Goal: Task Accomplishment & Management: Use online tool/utility

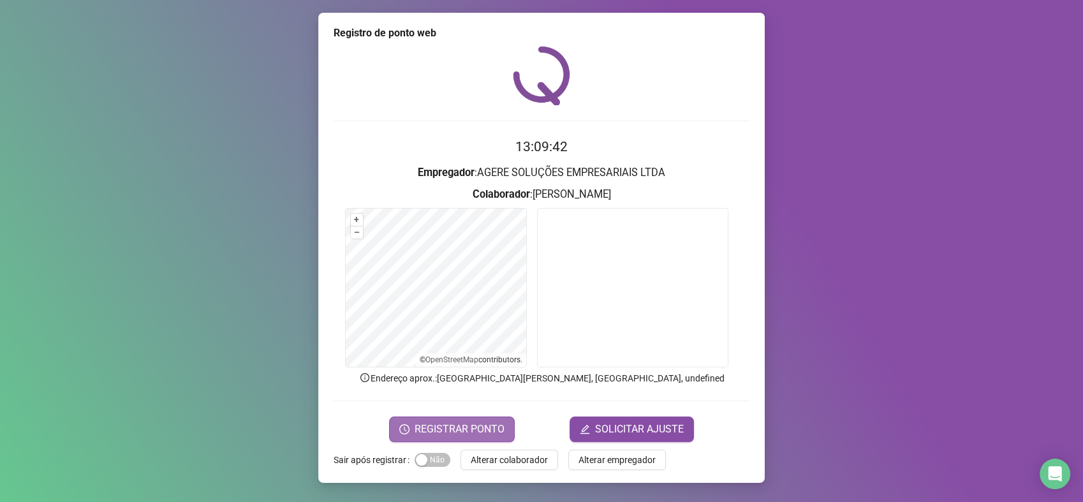
click at [476, 425] on span "REGISTRAR PONTO" at bounding box center [460, 429] width 90 height 15
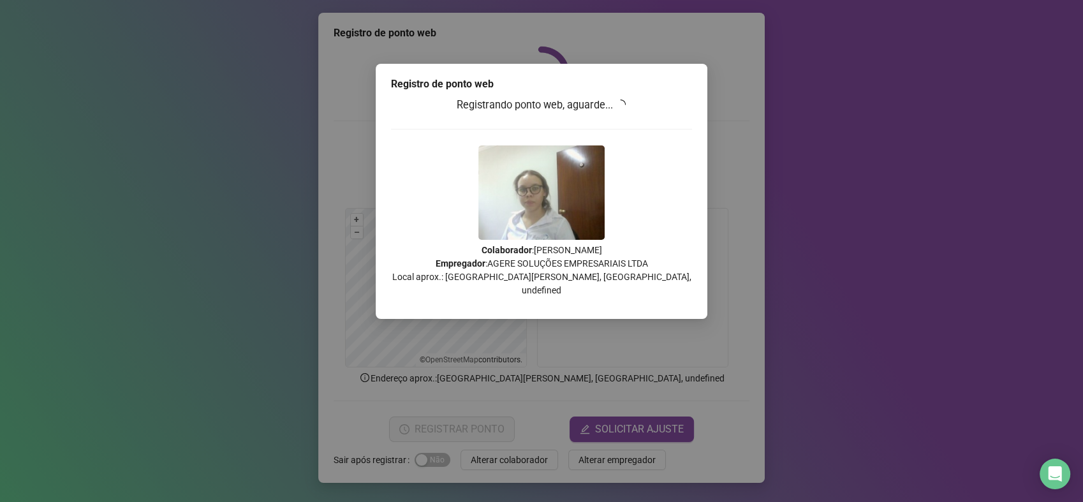
click at [774, 197] on div "Registro de ponto web Registrando ponto web, aguarde... Colaborador : MELISSA S…" at bounding box center [541, 251] width 1083 height 502
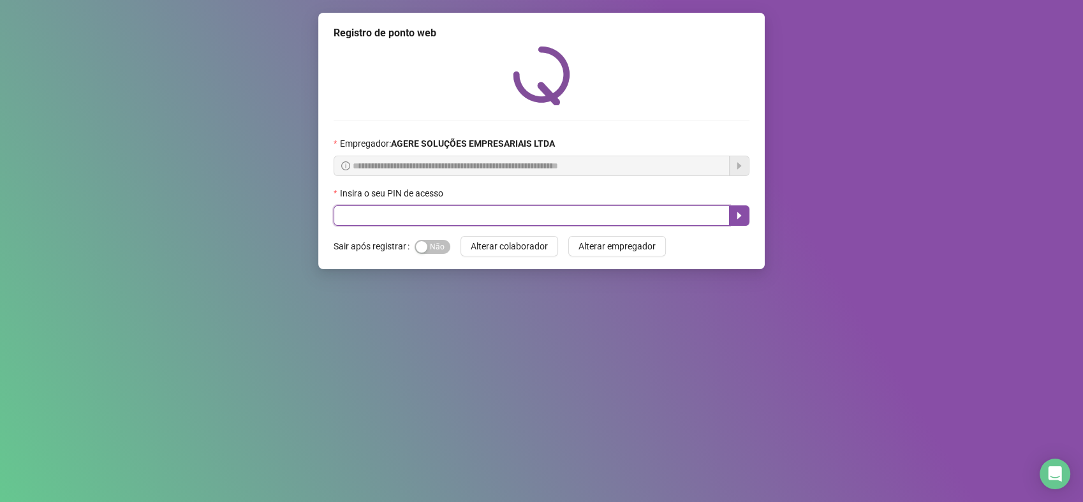
click at [463, 221] on input "text" at bounding box center [532, 215] width 396 height 20
type input "*****"
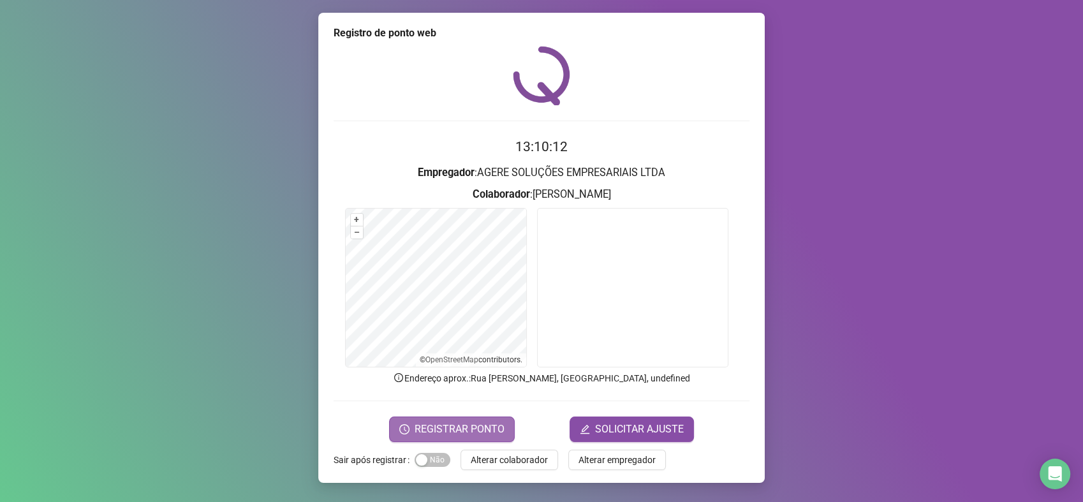
click at [458, 422] on span "REGISTRAR PONTO" at bounding box center [460, 429] width 90 height 15
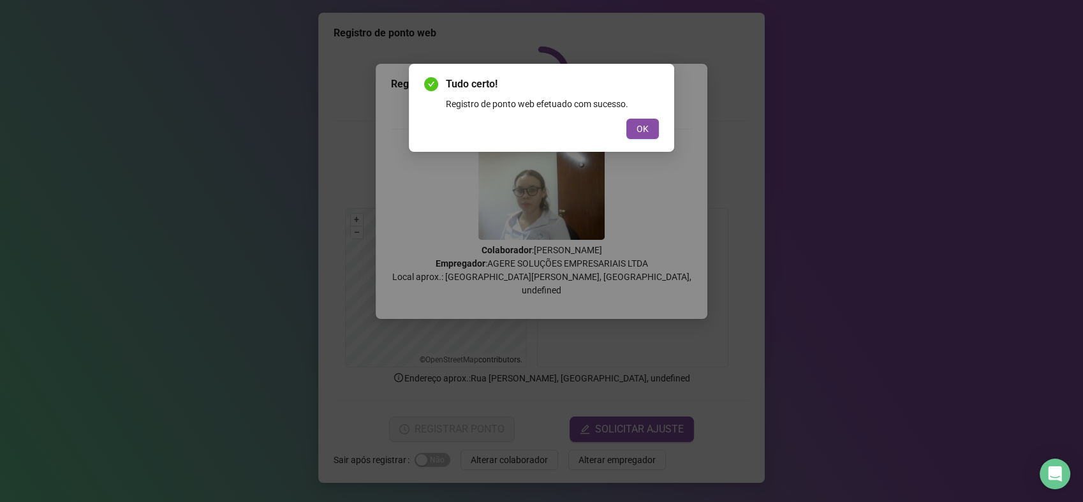
click at [633, 122] on button "OK" at bounding box center [642, 129] width 33 height 20
